Goal: Navigation & Orientation: Go to known website

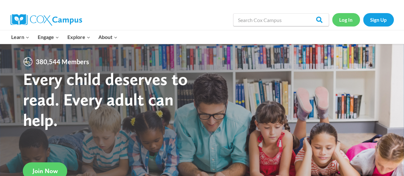
click at [345, 18] on link "Log In" at bounding box center [346, 19] width 28 height 13
click at [346, 20] on link "Log In" at bounding box center [346, 19] width 28 height 13
